Goal: Task Accomplishment & Management: Manage account settings

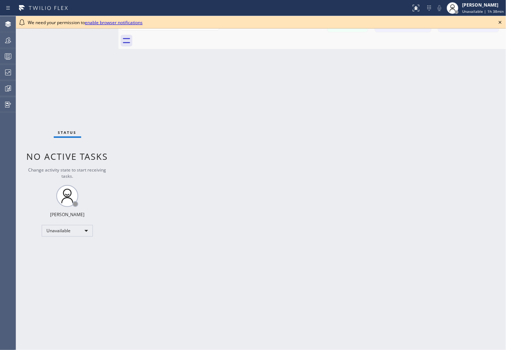
click at [500, 23] on icon at bounding box center [500, 22] width 3 height 3
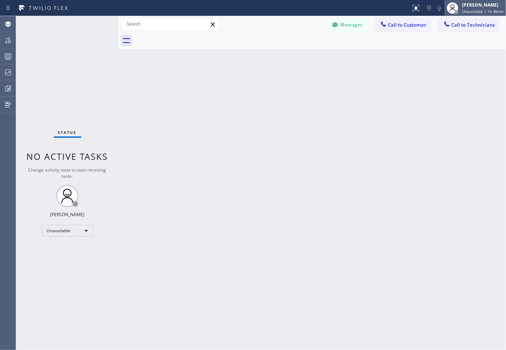
click at [479, 5] on div "[PERSON_NAME]" at bounding box center [484, 5] width 42 height 6
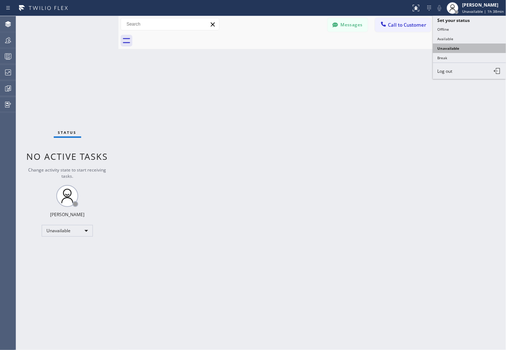
click at [452, 49] on button "Unavailable" at bounding box center [469, 49] width 73 height 10
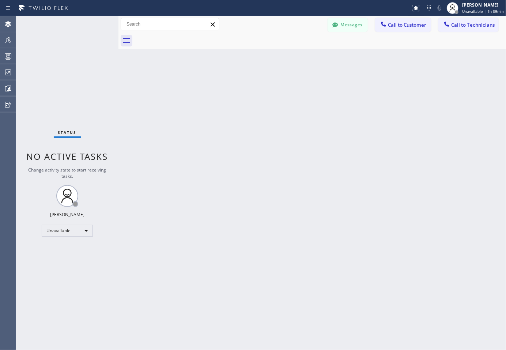
click at [429, 132] on div "Back to Dashboard Change Sender ID Customers Technicians Select a contact Outbo…" at bounding box center [313, 183] width 388 height 334
click at [430, 82] on div "Back to Dashboard Change Sender ID Customers Technicians Select a contact Outbo…" at bounding box center [313, 183] width 388 height 334
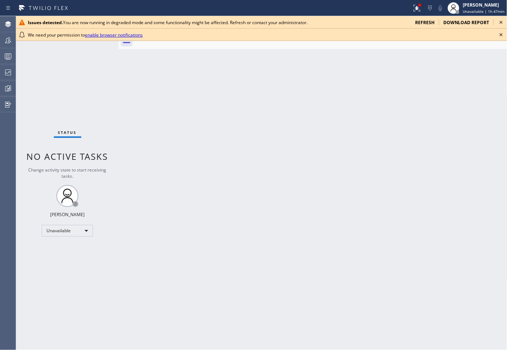
click at [501, 23] on icon at bounding box center [501, 22] width 9 height 9
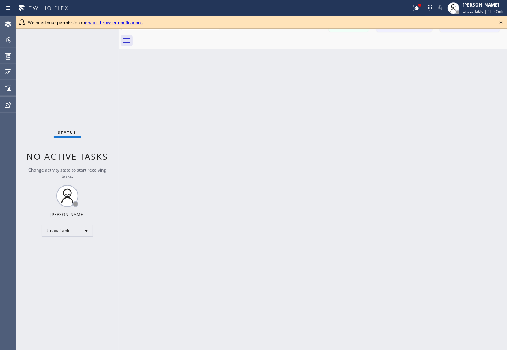
click at [500, 21] on icon at bounding box center [501, 22] width 9 height 9
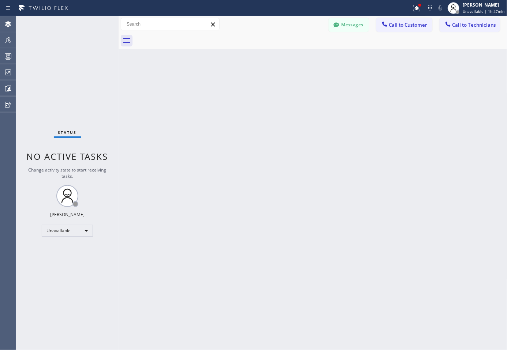
click at [225, 135] on div "Back to Dashboard Change Sender ID Customers Technicians Select a contact Outbo…" at bounding box center [313, 183] width 389 height 334
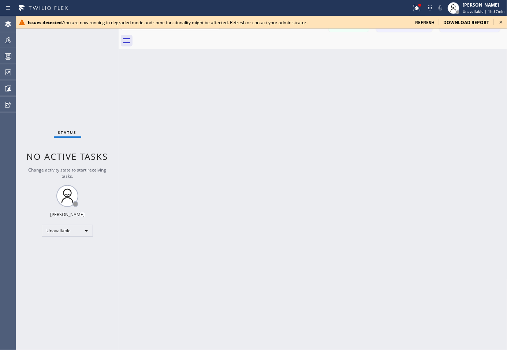
click at [503, 20] on icon at bounding box center [501, 22] width 9 height 9
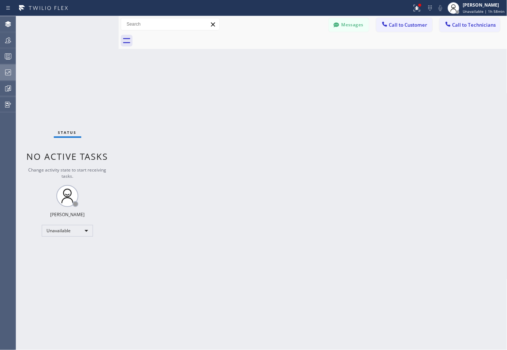
click at [5, 76] on icon at bounding box center [8, 72] width 9 height 9
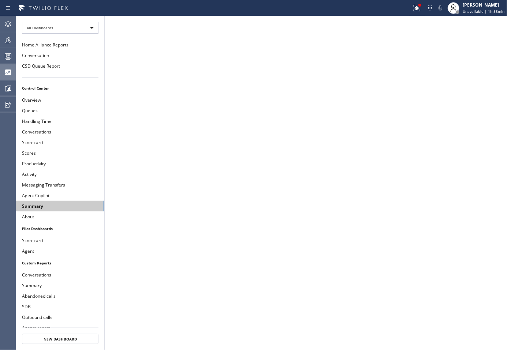
click at [44, 204] on button "Summary" at bounding box center [60, 206] width 88 height 11
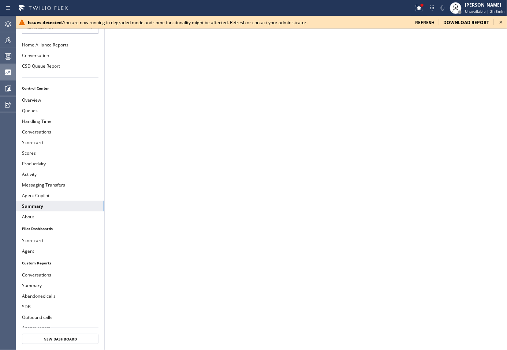
click at [500, 22] on icon at bounding box center [501, 22] width 9 height 9
click at [502, 22] on icon at bounding box center [501, 22] width 9 height 9
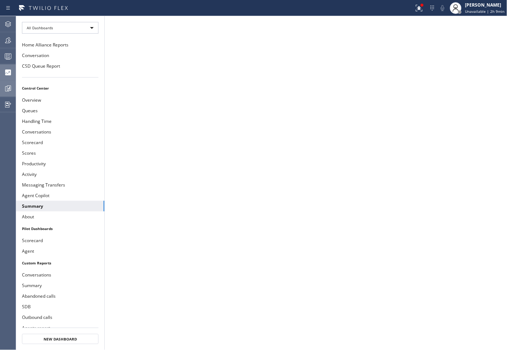
click at [10, 86] on icon at bounding box center [8, 88] width 9 height 9
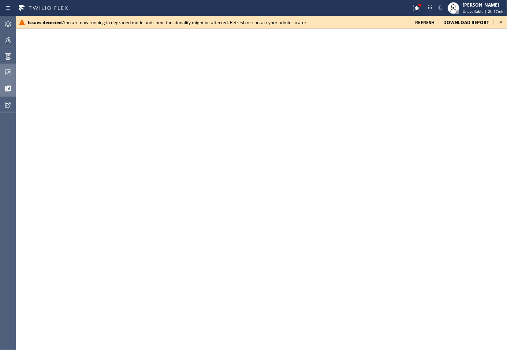
click at [500, 20] on icon at bounding box center [501, 22] width 9 height 9
click at [500, 22] on icon at bounding box center [501, 22] width 9 height 9
click at [503, 21] on icon at bounding box center [501, 22] width 9 height 9
click at [500, 19] on icon at bounding box center [501, 22] width 9 height 9
